Goal: Check status

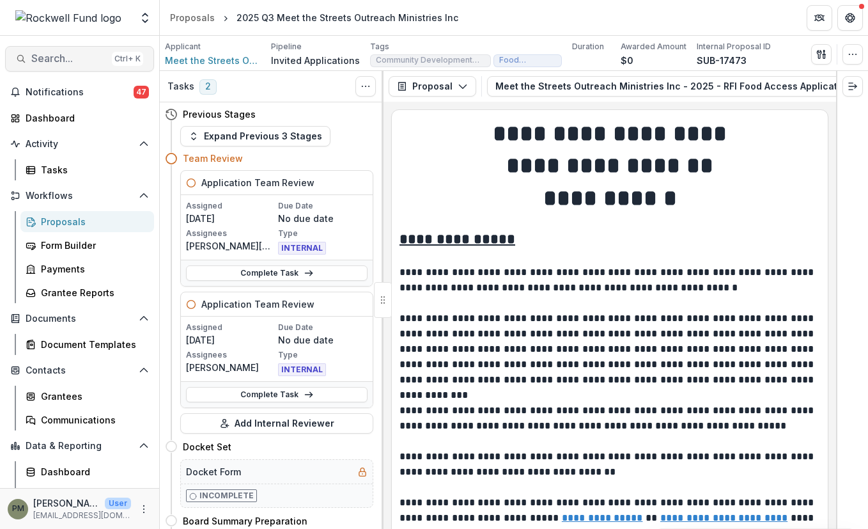
scroll to position [3218, 0]
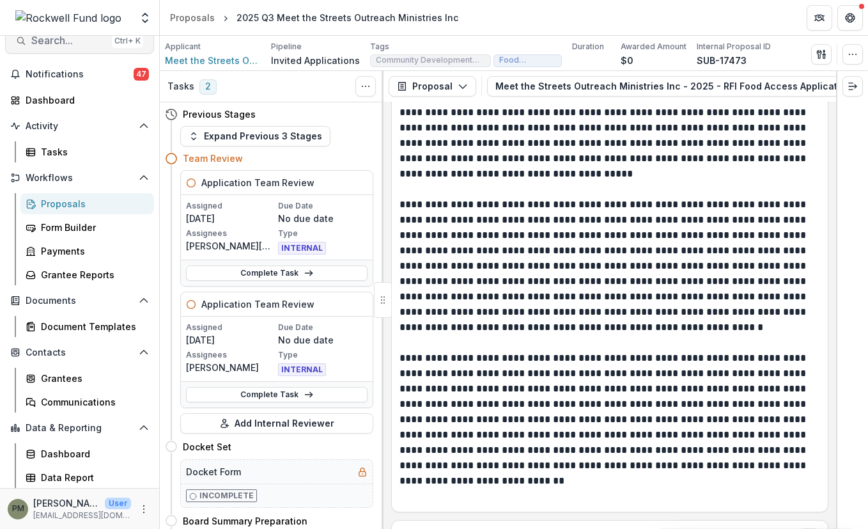
click at [60, 45] on span "Search..." at bounding box center [68, 41] width 75 height 12
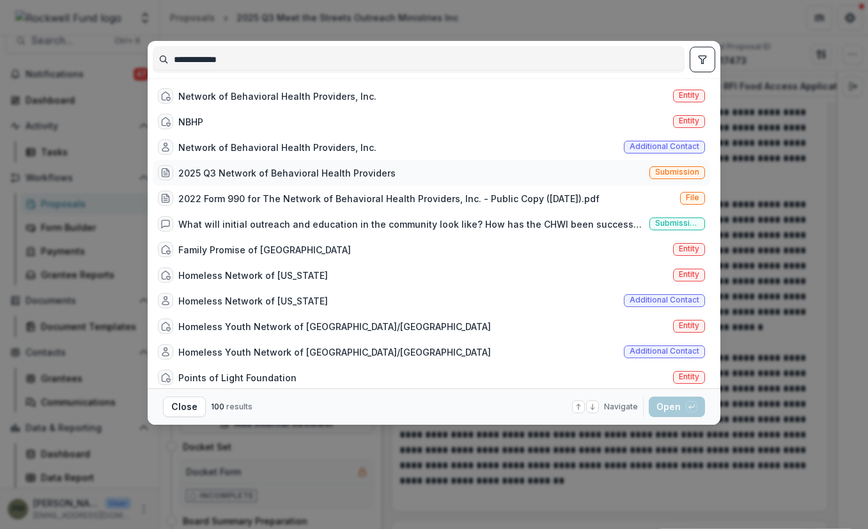
type input "**********"
click at [368, 176] on div "2025 Q3 Network of Behavioral Health Providers" at bounding box center [286, 172] width 217 height 13
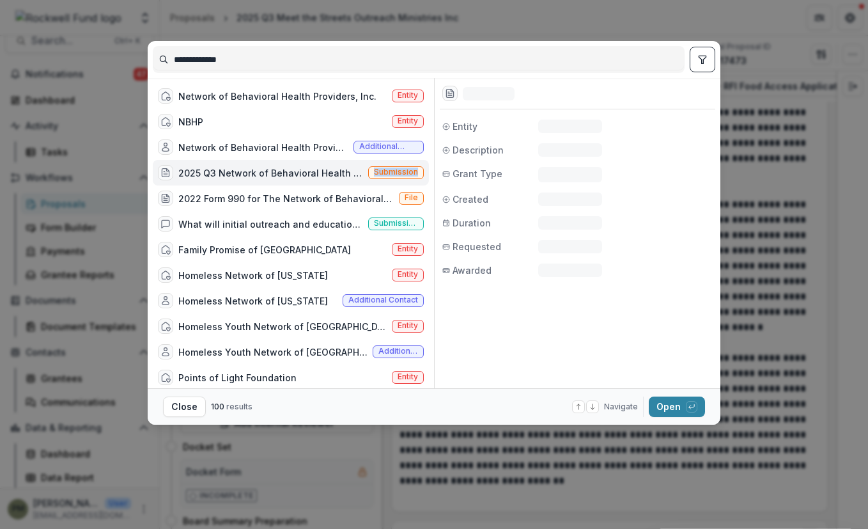
click at [368, 176] on span "Submission" at bounding box center [396, 172] width 56 height 13
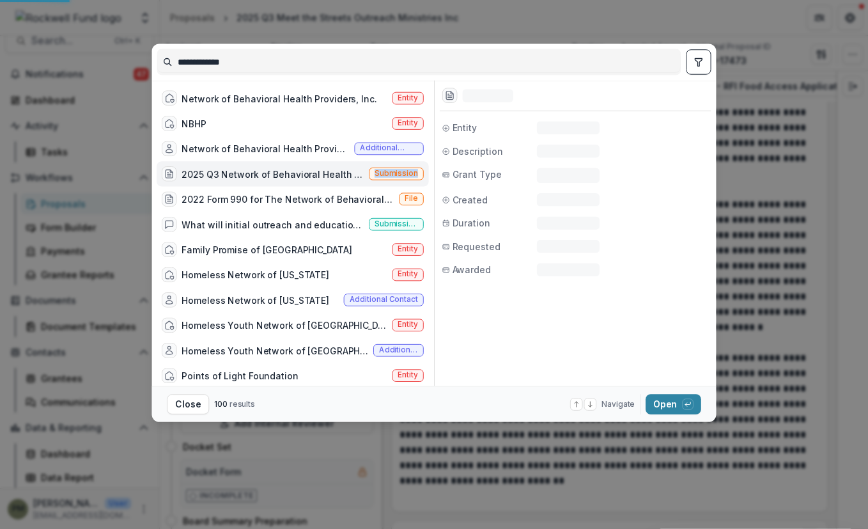
scroll to position [10, 0]
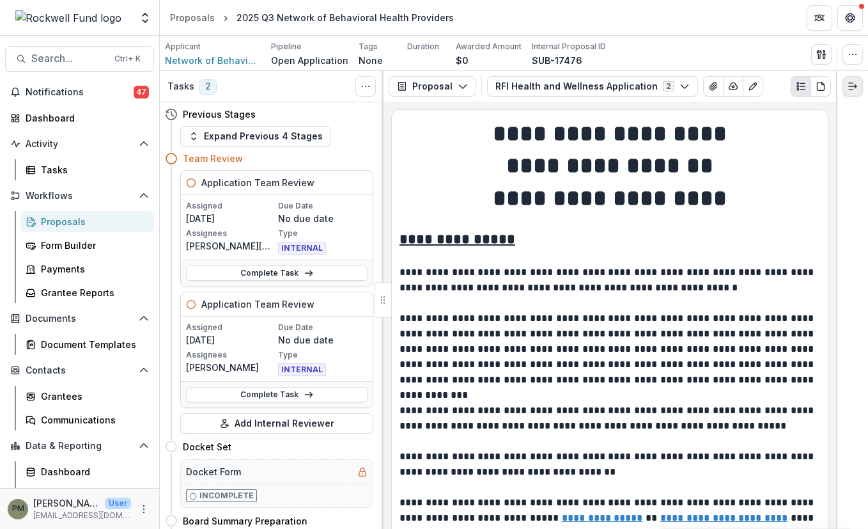
click at [853, 88] on icon "Expand right" at bounding box center [853, 86] width 10 height 10
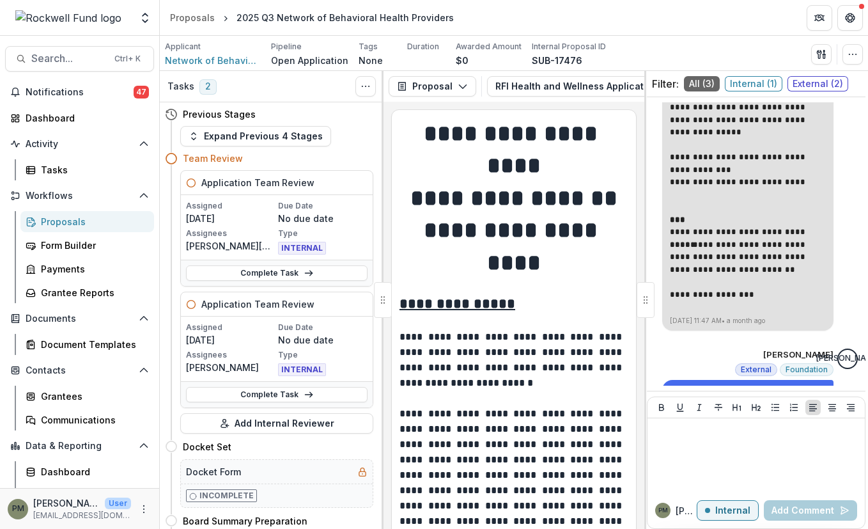
scroll to position [1616, 0]
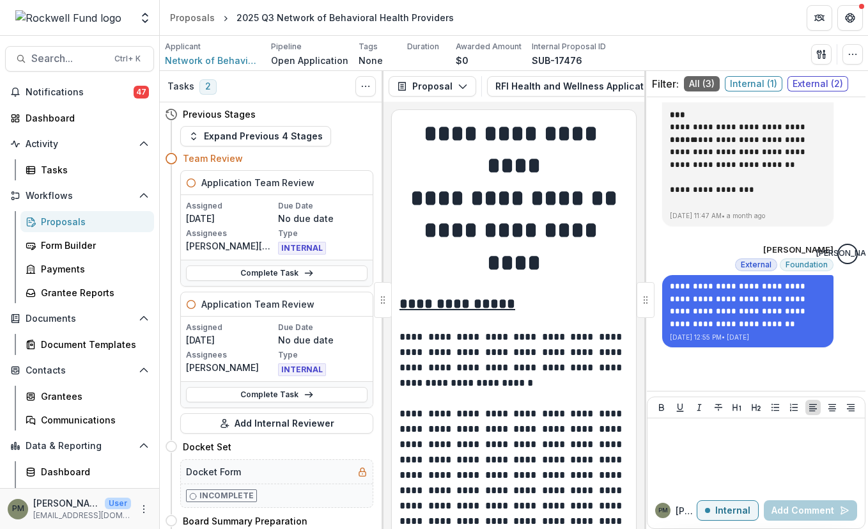
click at [765, 82] on span "Internal ( 1 )" at bounding box center [754, 83] width 58 height 15
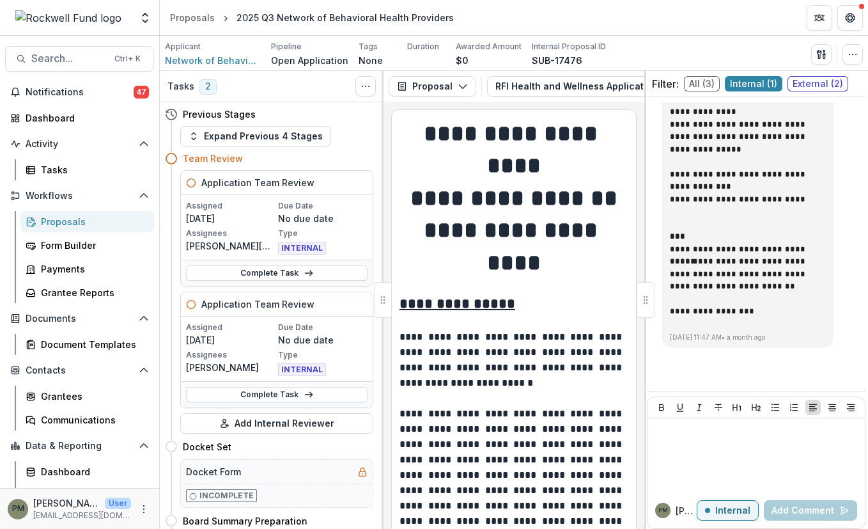
scroll to position [1348, 0]
click at [691, 81] on span "All ( 3 )" at bounding box center [702, 83] width 36 height 15
